Goal: Information Seeking & Learning: Compare options

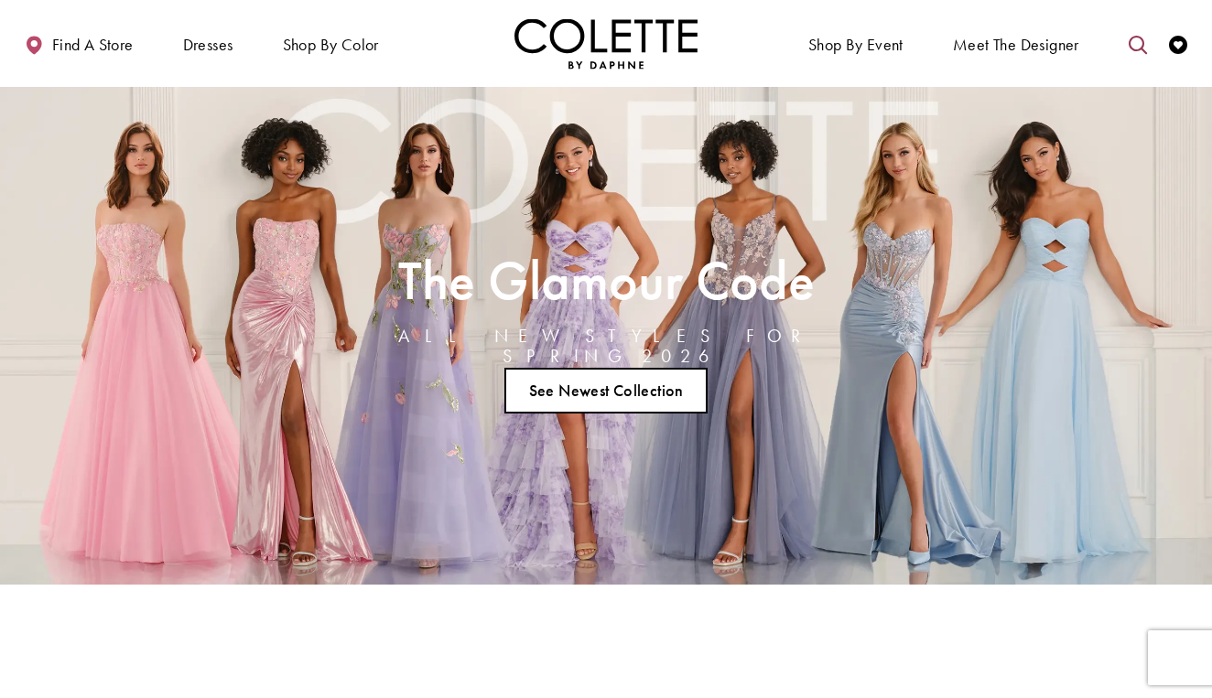
click at [1140, 42] on icon "Toggle search" at bounding box center [1138, 45] width 18 height 18
click at [1027, 53] on input "Search" at bounding box center [1044, 44] width 221 height 27
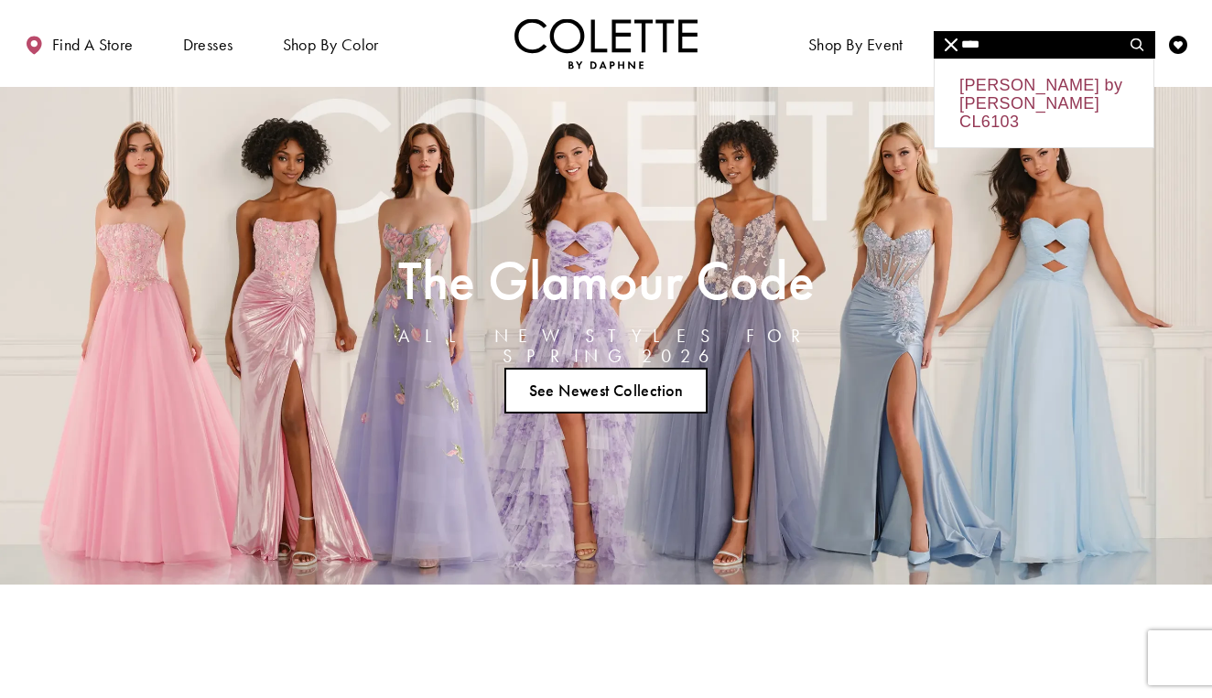
click at [1044, 96] on div "Colette by Daphne CL6103" at bounding box center [1044, 104] width 219 height 88
type input "**********"
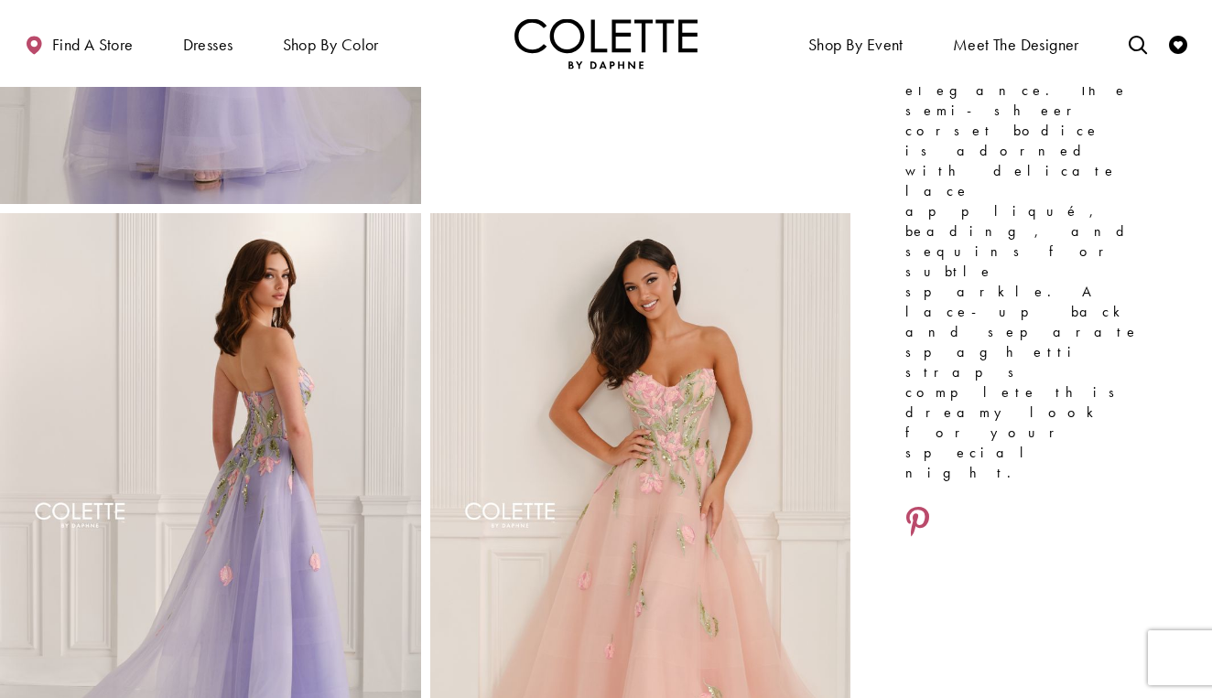
scroll to position [505, 0]
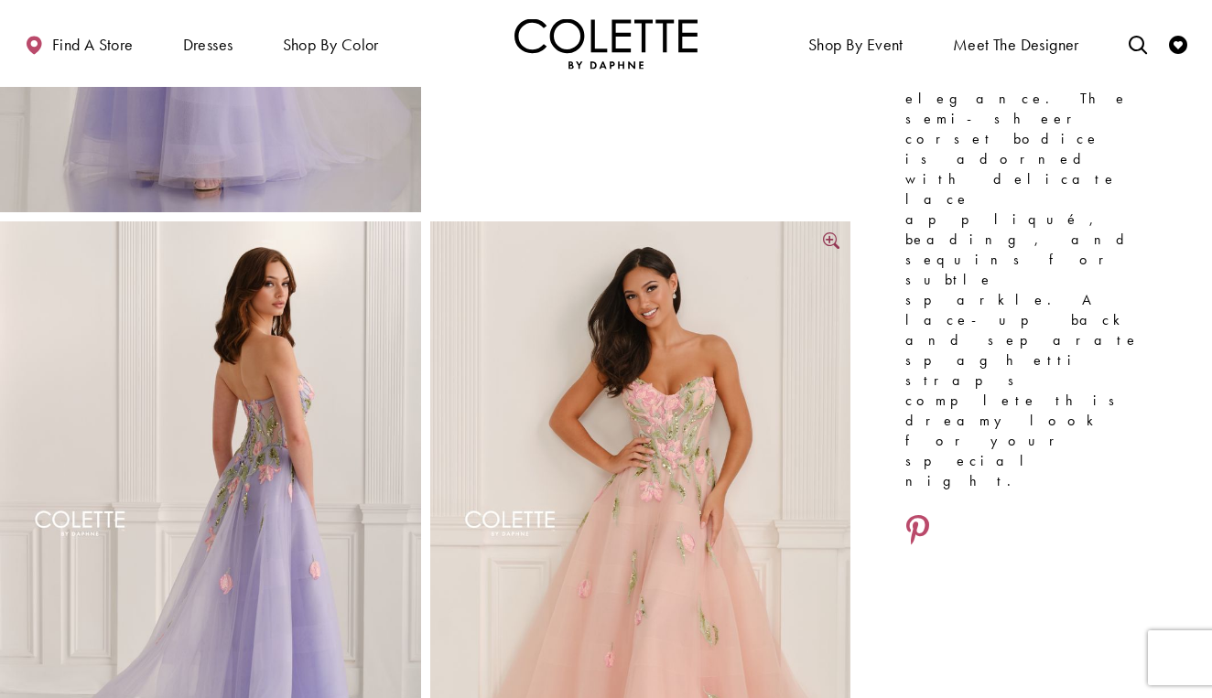
click at [688, 468] on img "Full size Style CL6103 Colette by Daphne #3 Pink/Multi frontface vertical pictu…" at bounding box center [640, 537] width 421 height 631
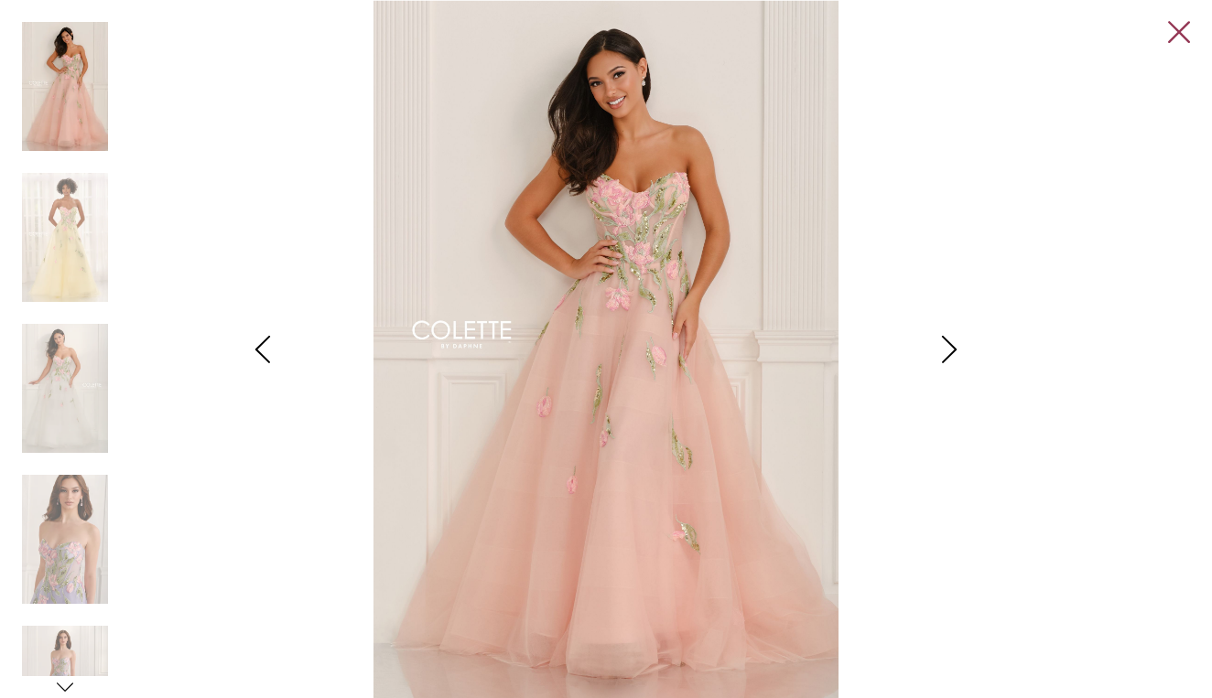
click at [1187, 32] on link "Close" at bounding box center [1179, 33] width 22 height 22
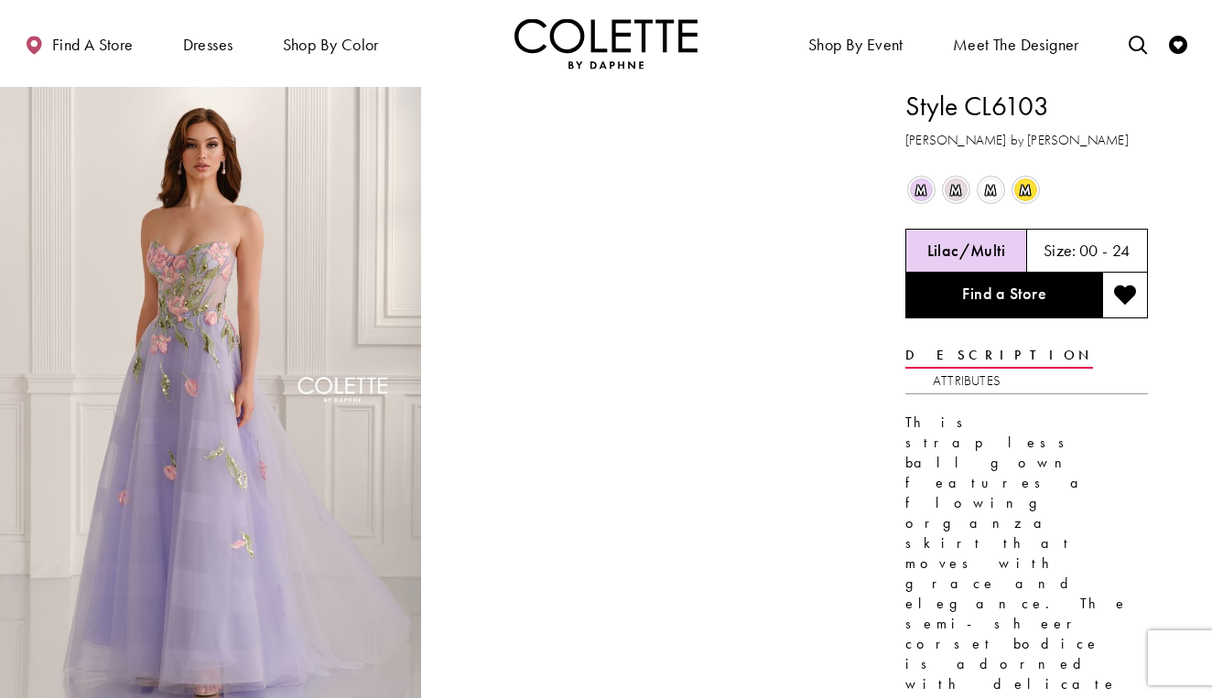
scroll to position [1, 0]
click at [1132, 43] on icon "Toggle search" at bounding box center [1138, 45] width 18 height 18
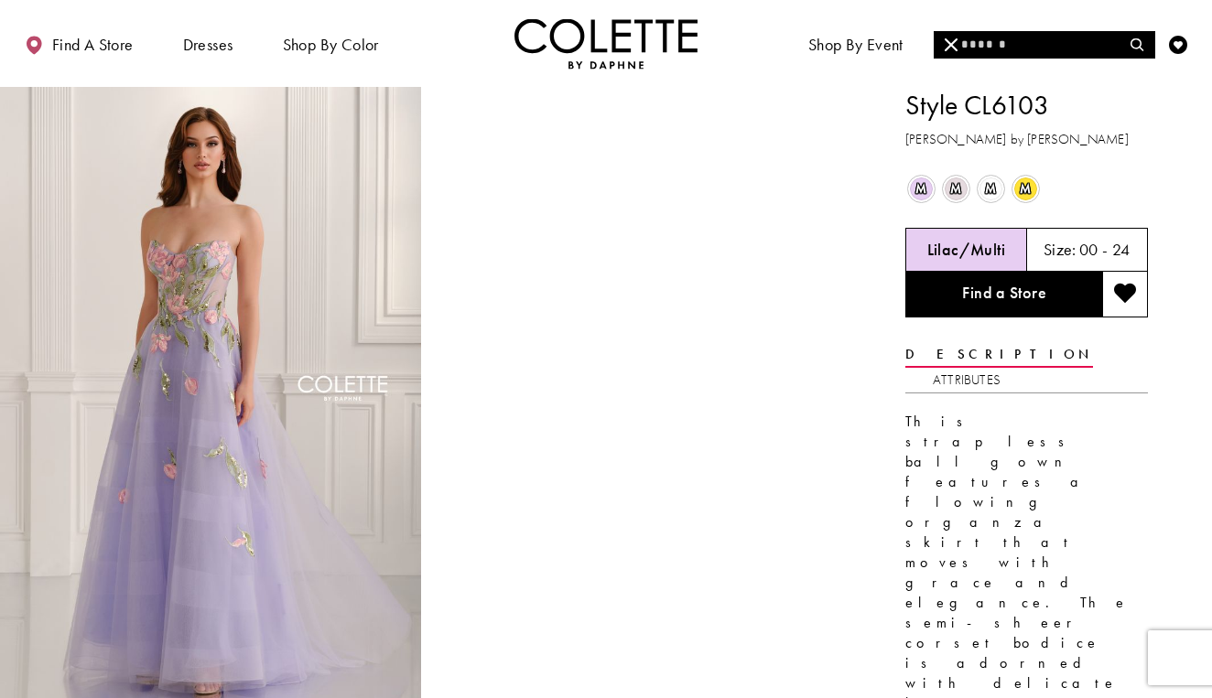
click at [1025, 47] on input "Search" at bounding box center [1044, 44] width 221 height 27
type input "*"
click at [1007, 81] on div "[PERSON_NAME] by [PERSON_NAME] CL6105" at bounding box center [1044, 104] width 219 height 88
type input "**********"
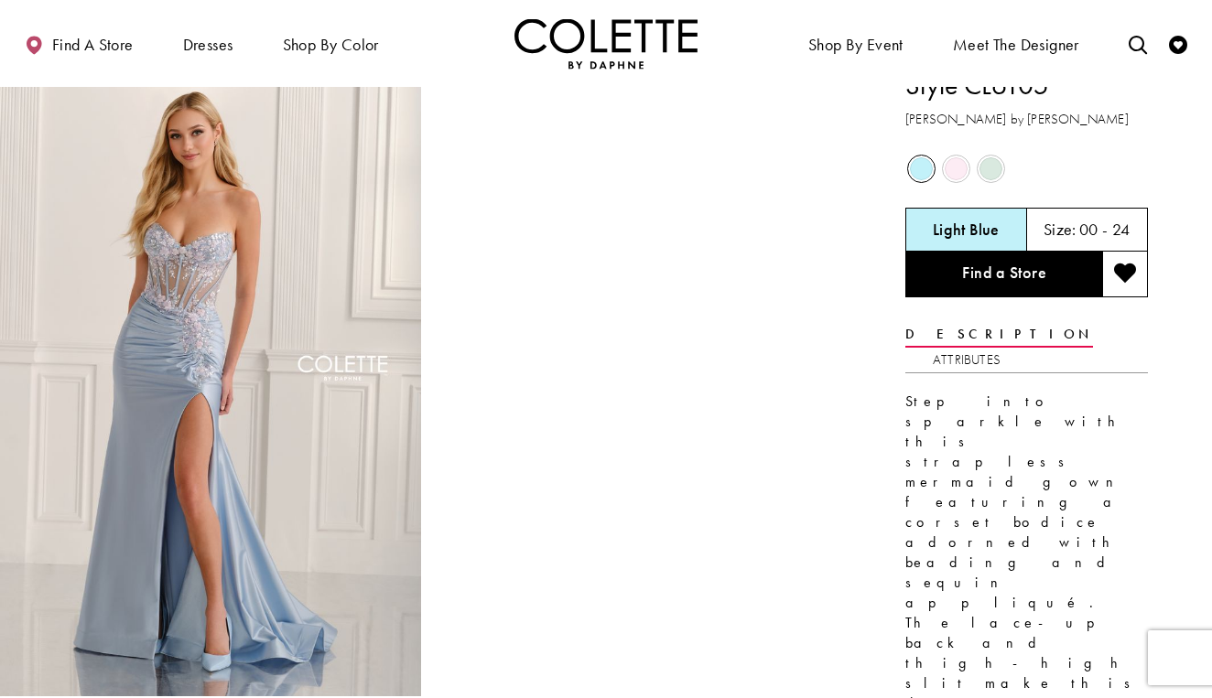
scroll to position [25, 0]
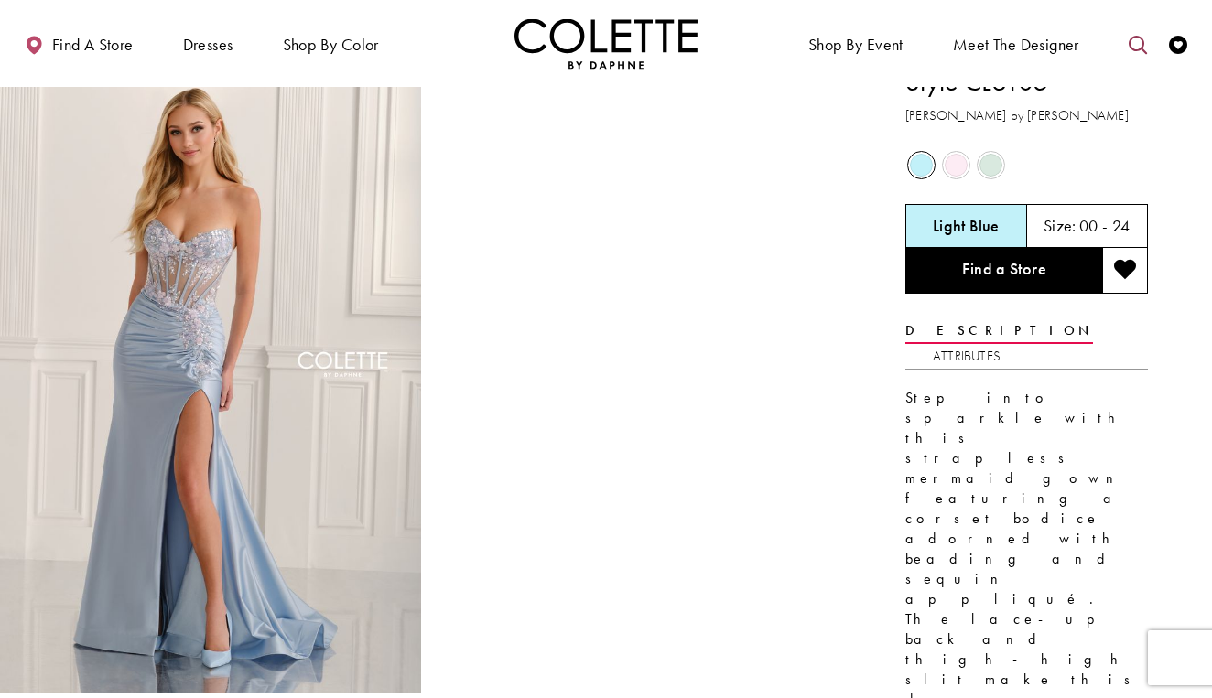
click at [1139, 48] on icon "Toggle search" at bounding box center [1138, 45] width 18 height 18
click at [1056, 49] on input "Search" at bounding box center [1044, 44] width 221 height 27
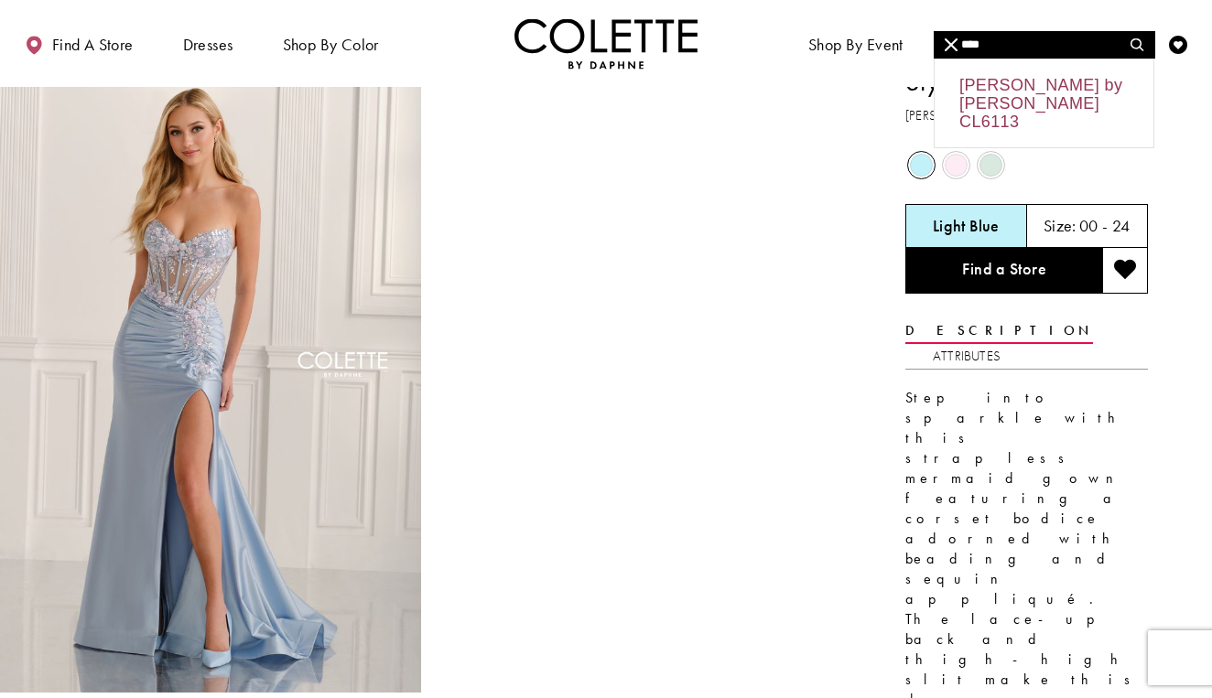
click at [1057, 85] on div "Colette by Daphne CL6113" at bounding box center [1044, 104] width 219 height 88
type input "**********"
